Goal: Transaction & Acquisition: Purchase product/service

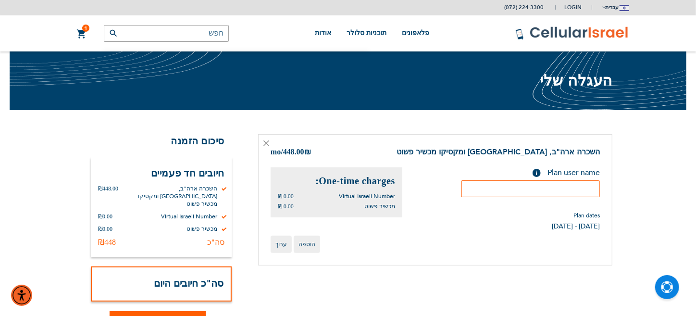
type input "[EMAIL_ADDRESS][DOMAIN_NAME]"
click at [513, 184] on input "text" at bounding box center [530, 188] width 138 height 17
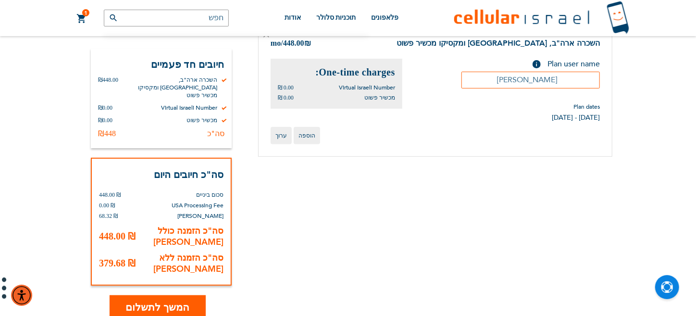
scroll to position [111, 0]
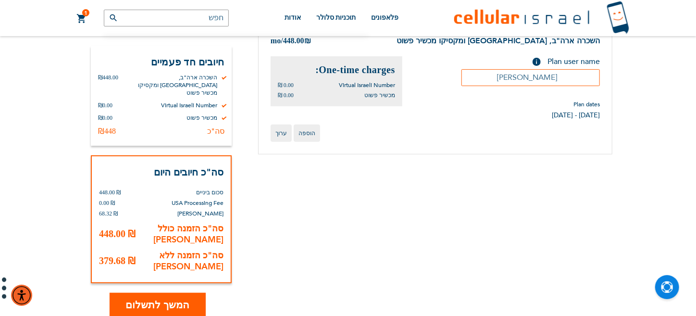
type input "calev unger"
click at [155, 298] on span "המשך לתשלום" at bounding box center [158, 305] width 64 height 14
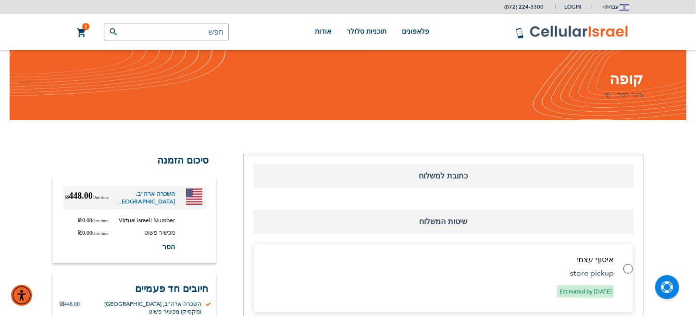
select select "IL"
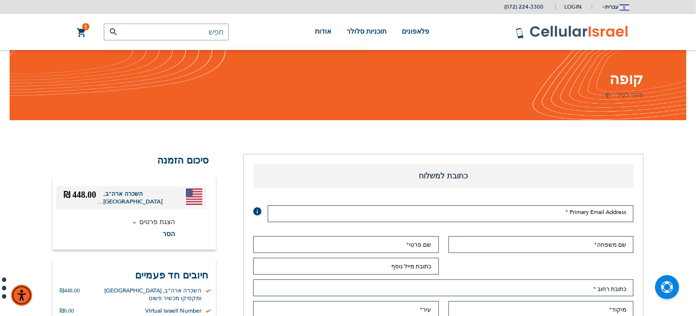
type input "[EMAIL_ADDRESS][DOMAIN_NAME]"
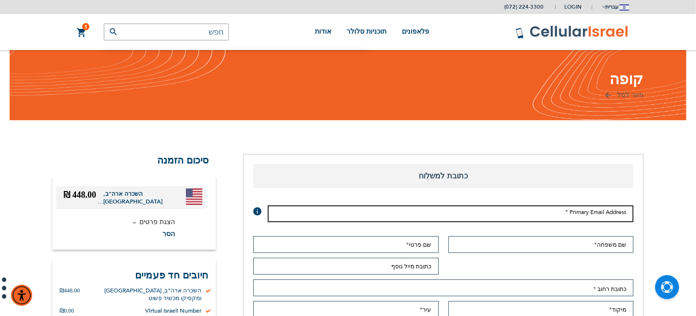
type input "[EMAIL_ADDRESS][DOMAIN_NAME]"
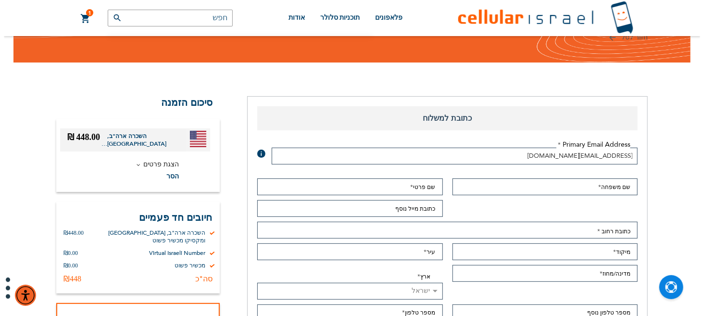
scroll to position [59, 0]
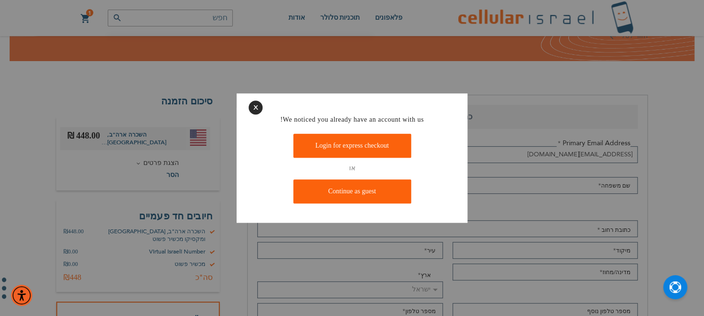
drag, startPoint x: 700, startPoint y: 30, endPoint x: 698, endPoint y: 49, distance: 18.9
click at [348, 143] on link "Login for express checkout" at bounding box center [352, 146] width 118 height 24
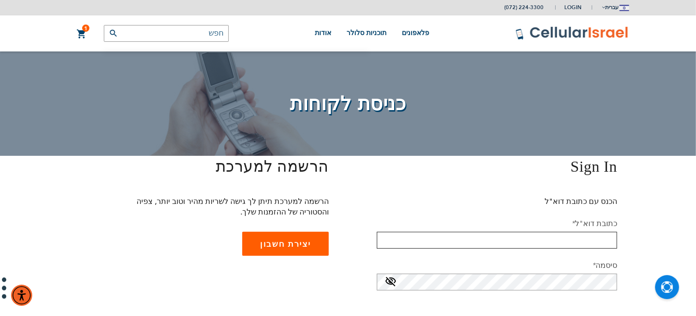
type input "[EMAIL_ADDRESS][DOMAIN_NAME]"
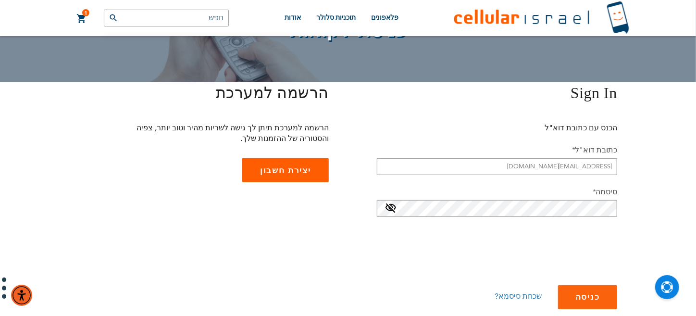
scroll to position [98, 0]
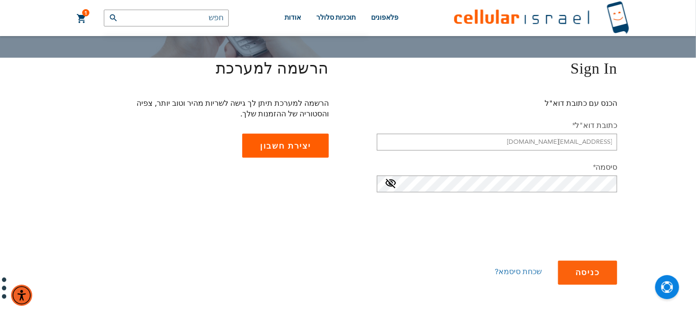
click at [389, 183] on span at bounding box center [391, 185] width 12 height 15
checkbox input "true"
click at [582, 268] on span "כניסה" at bounding box center [587, 272] width 25 height 9
